Goal: Check status: Check status

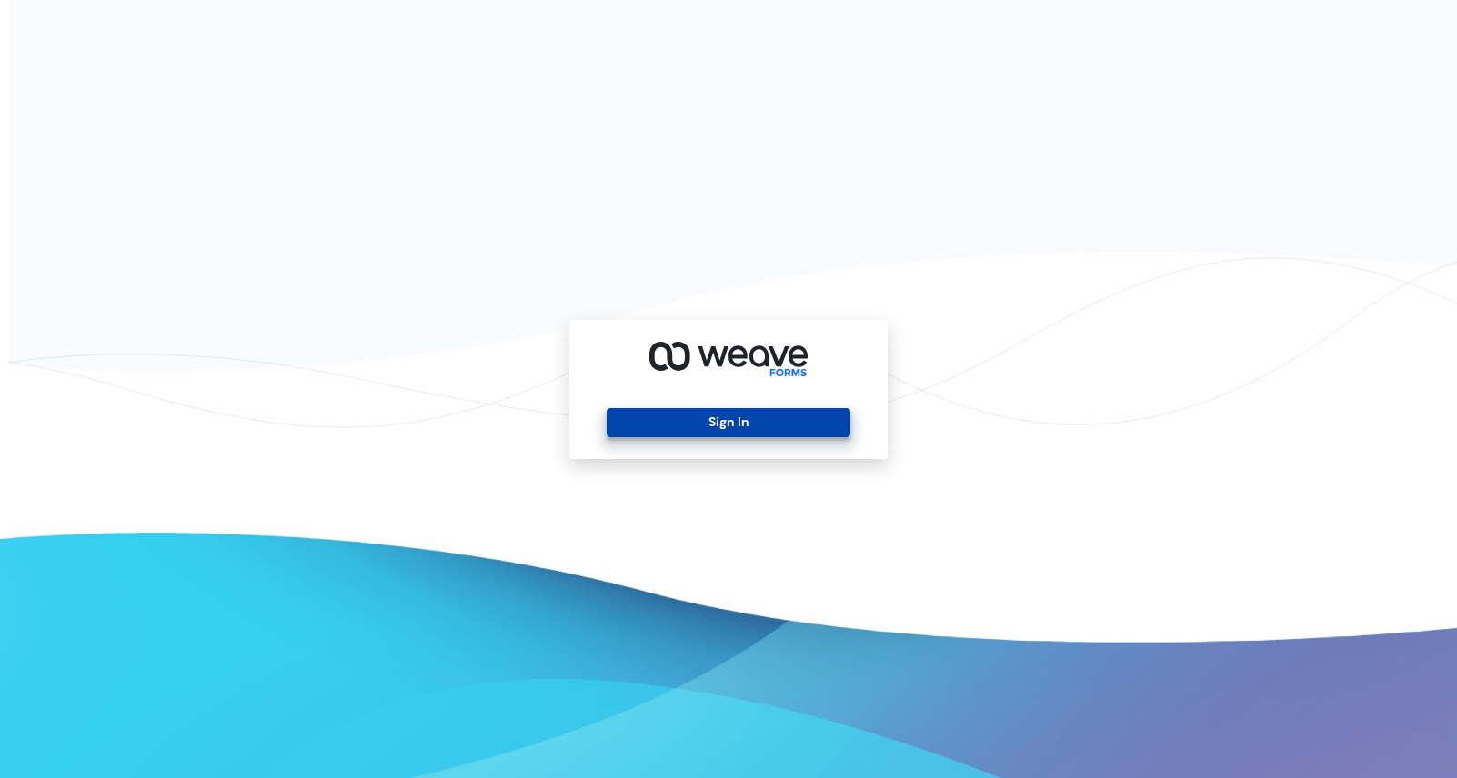
click at [778, 426] on button "Sign In" at bounding box center [727, 422] width 243 height 29
